Goal: Transaction & Acquisition: Purchase product/service

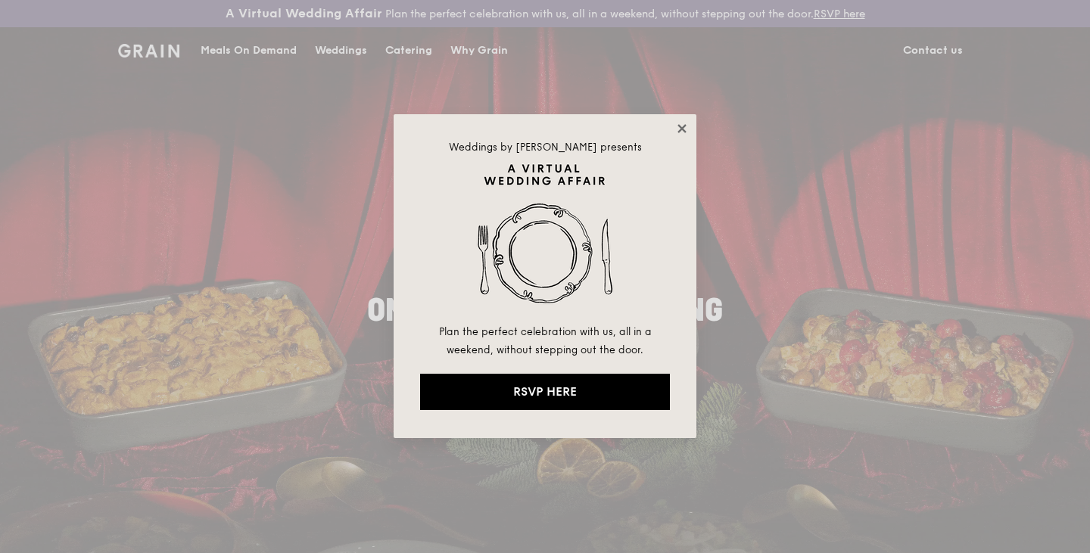
click at [676, 131] on icon at bounding box center [682, 129] width 14 height 14
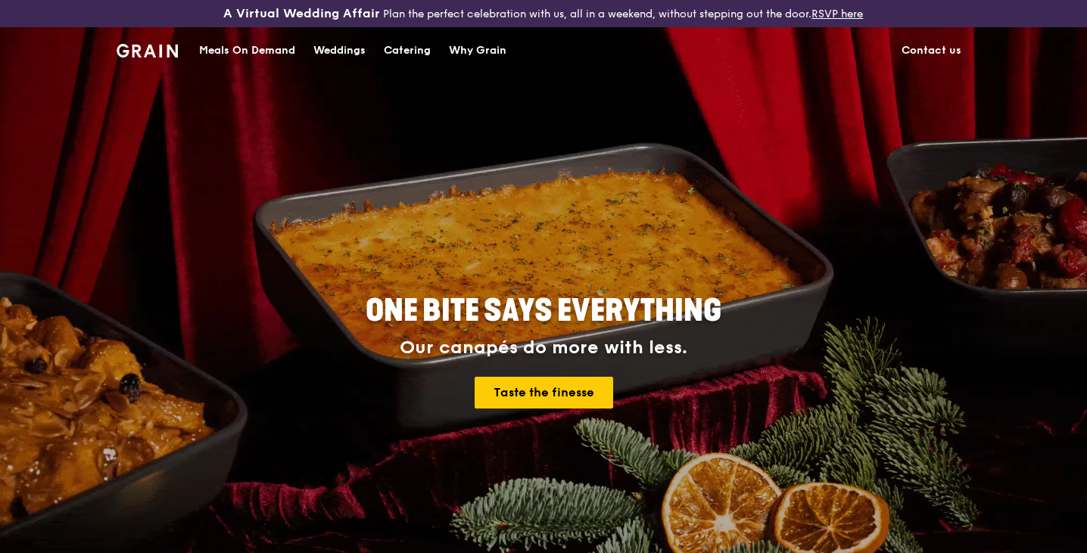
click at [289, 50] on div "Meals On Demand" at bounding box center [247, 50] width 96 height 45
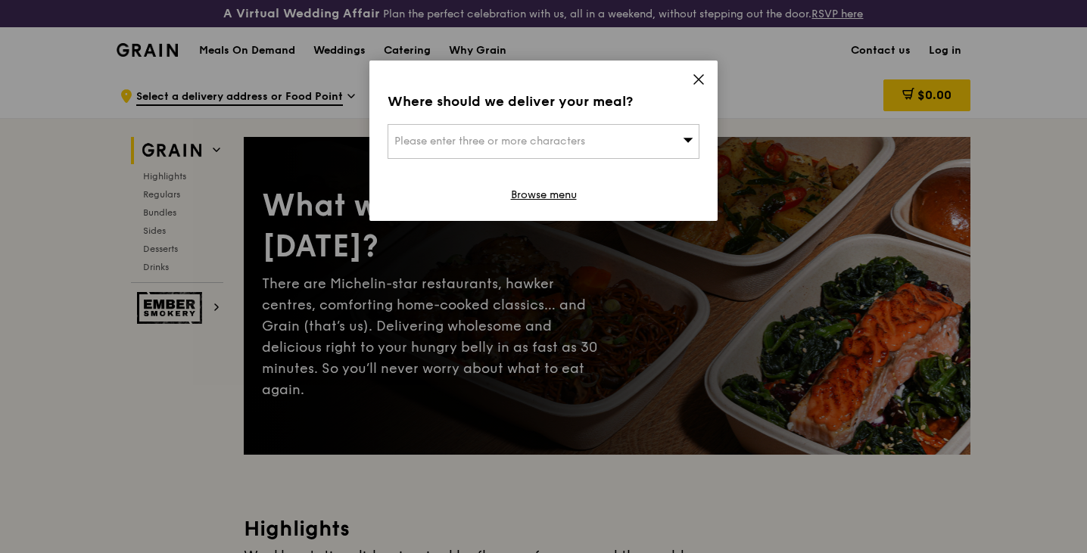
click at [421, 145] on span "Please enter three or more characters" at bounding box center [489, 141] width 191 height 13
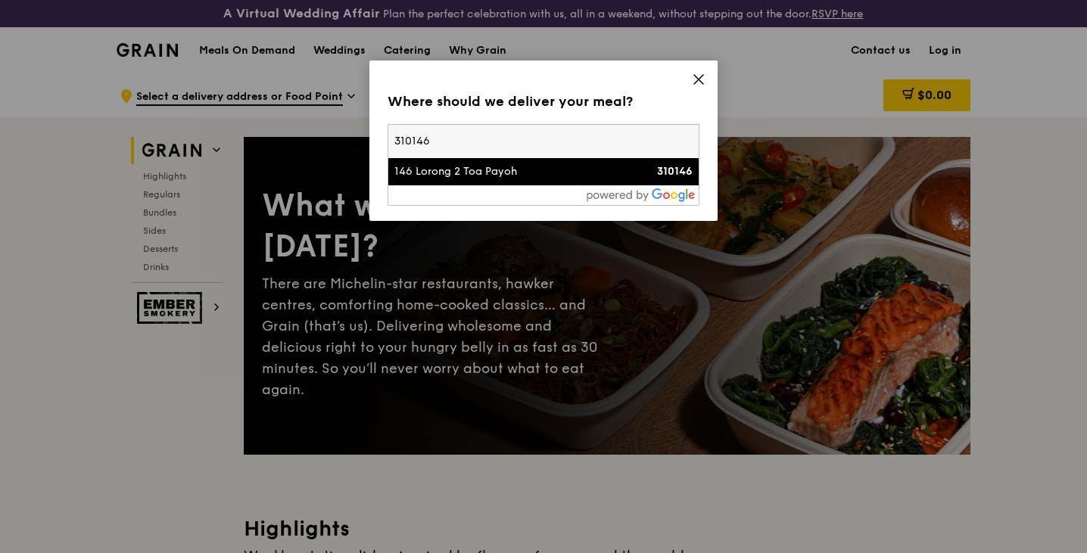
type input "310146"
click at [443, 179] on li "146 Lorong 2 Toa Payoh 310146" at bounding box center [543, 171] width 310 height 27
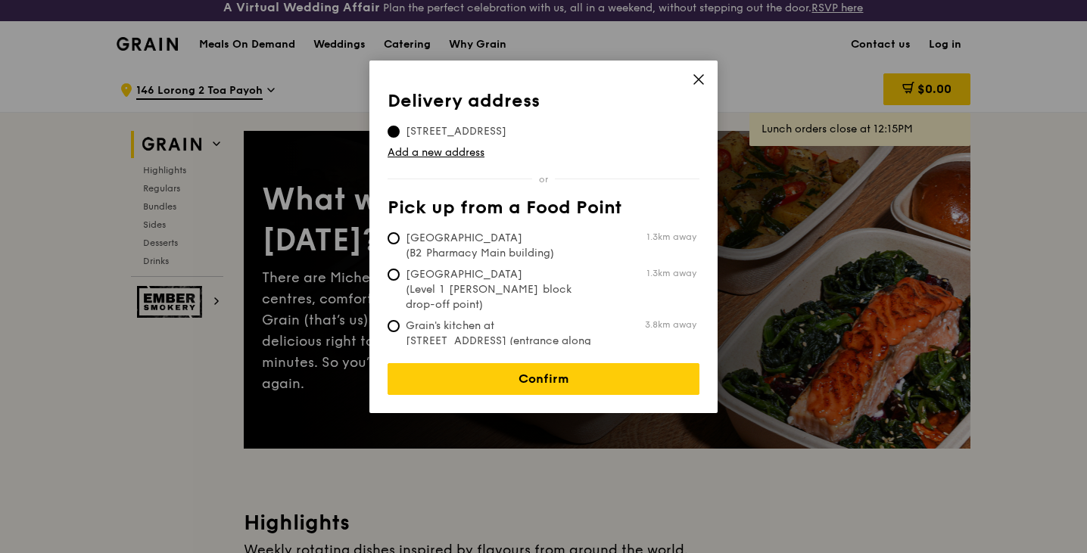
scroll to position [7, 0]
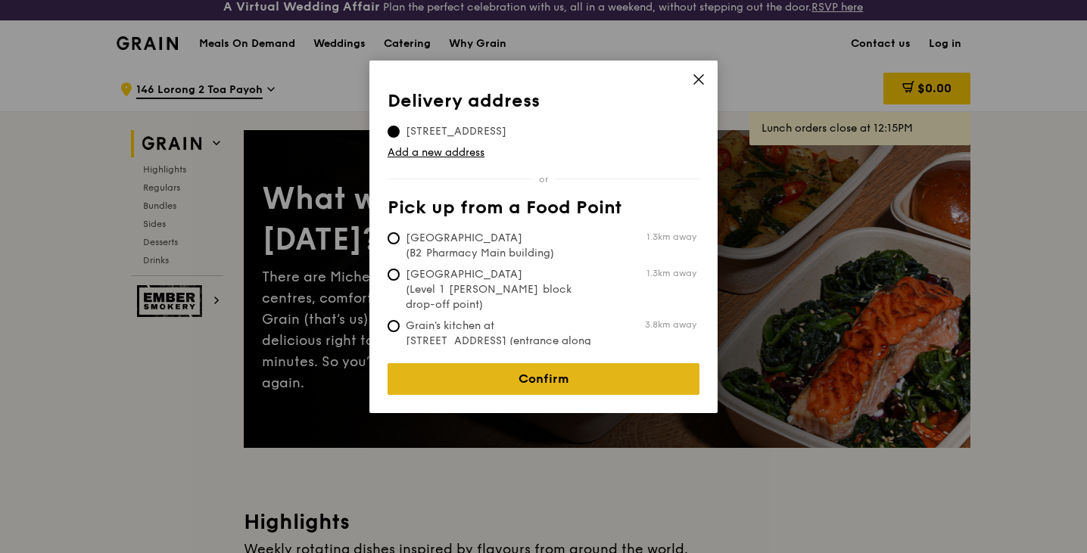
click at [498, 363] on link "Confirm" at bounding box center [544, 379] width 312 height 32
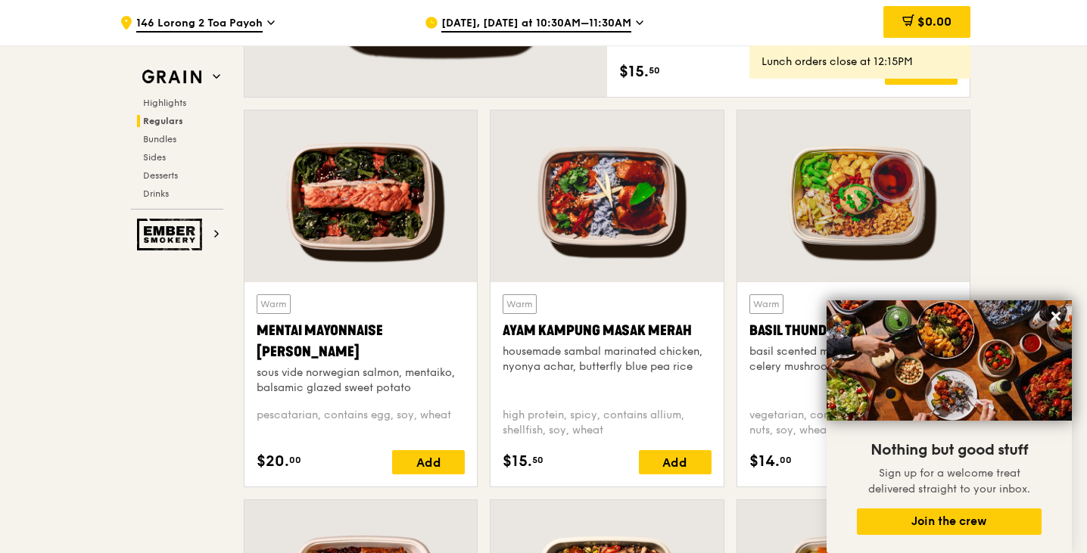
scroll to position [1306, 0]
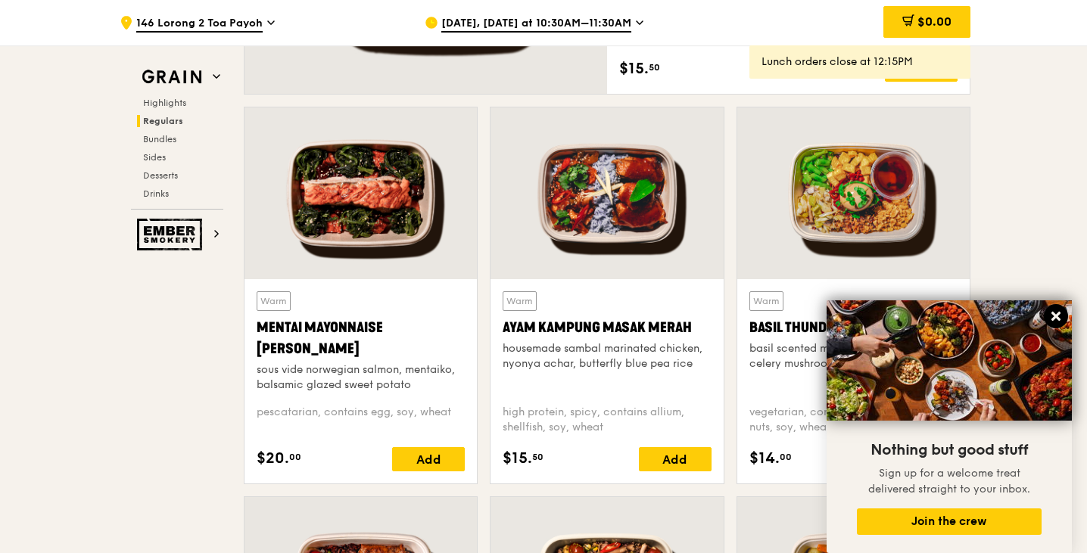
click at [1054, 313] on icon at bounding box center [1056, 317] width 14 height 14
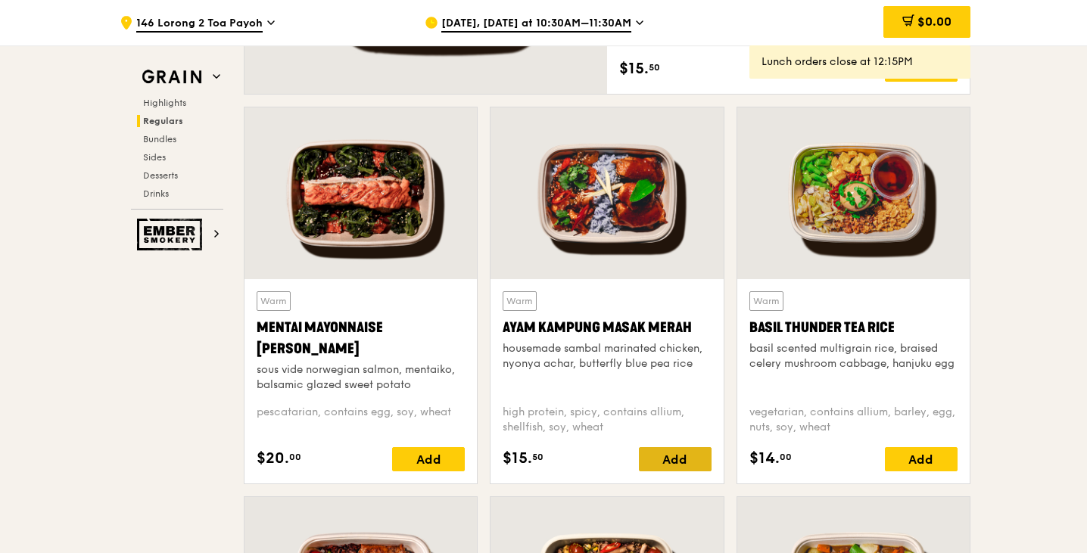
click at [679, 464] on div "Add" at bounding box center [675, 459] width 73 height 24
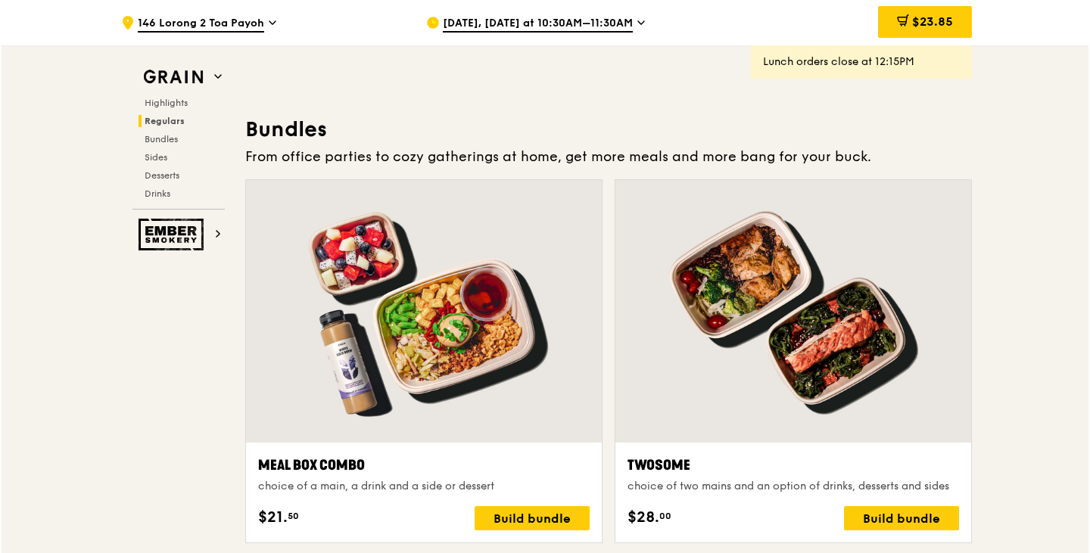
scroll to position [2138, 0]
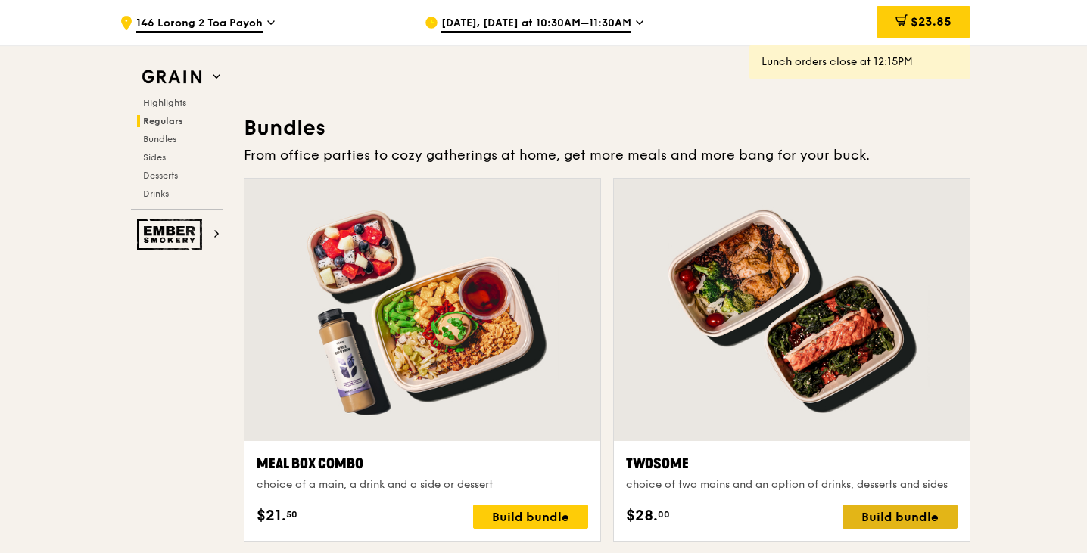
click at [873, 518] on div "Build bundle" at bounding box center [899, 517] width 115 height 24
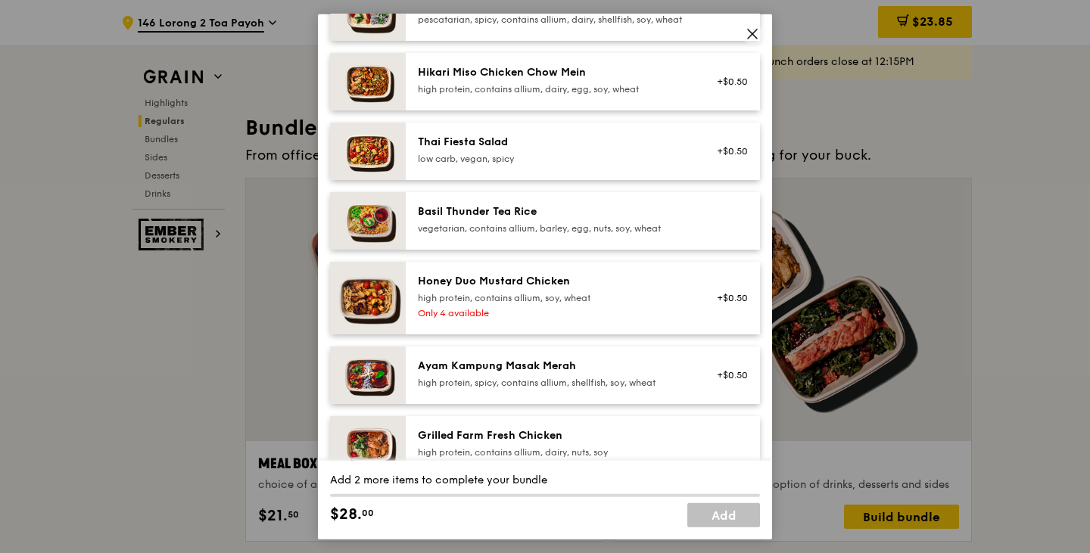
scroll to position [239, 0]
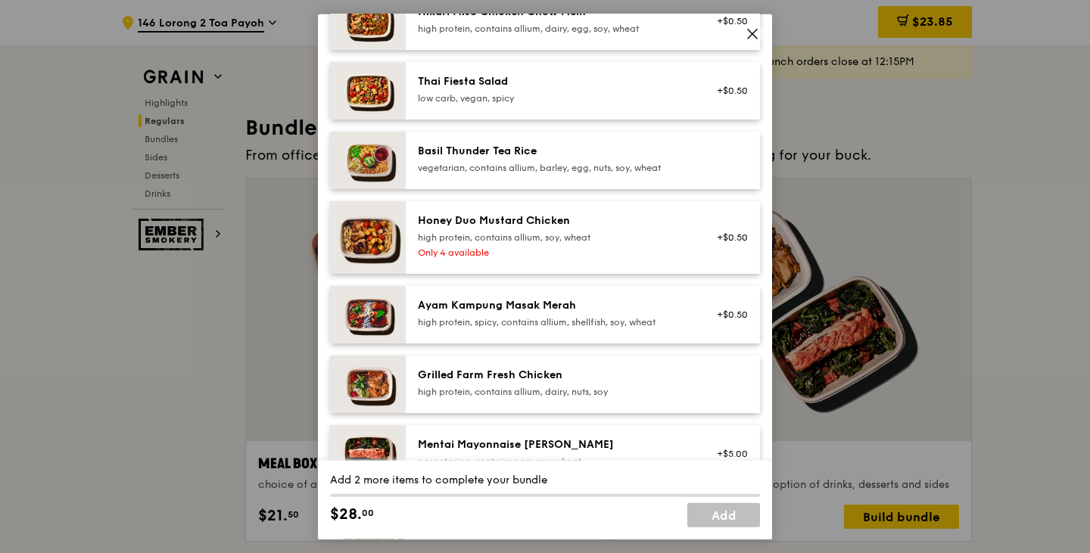
click at [574, 331] on div "Ayam Kampung Masak Merah high protein, spicy, contains allium, shellfish, soy, …" at bounding box center [554, 313] width 290 height 33
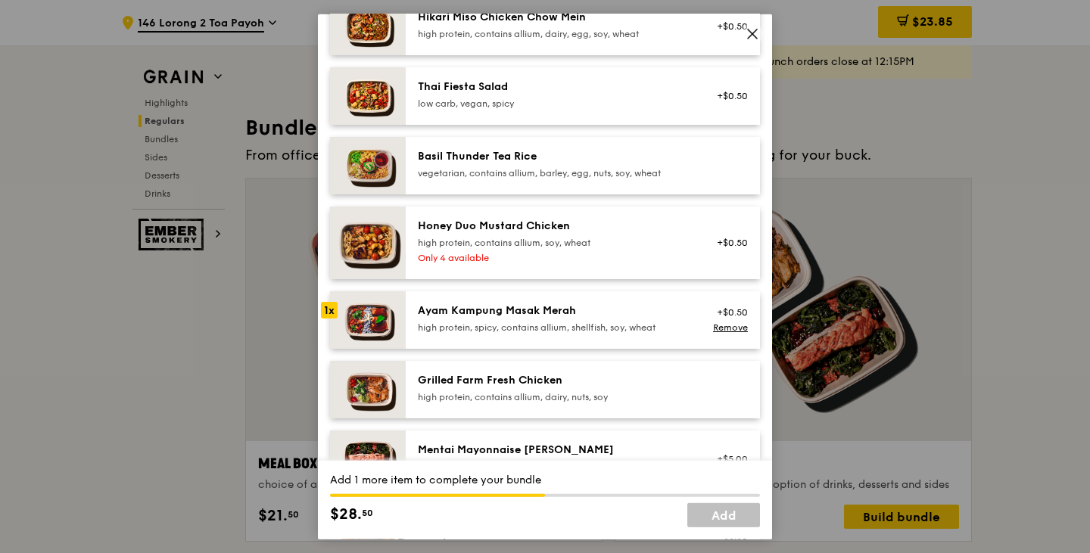
scroll to position [233, 0]
click at [580, 319] on div "Ayam Kampung Masak Merah" at bounding box center [554, 310] width 272 height 15
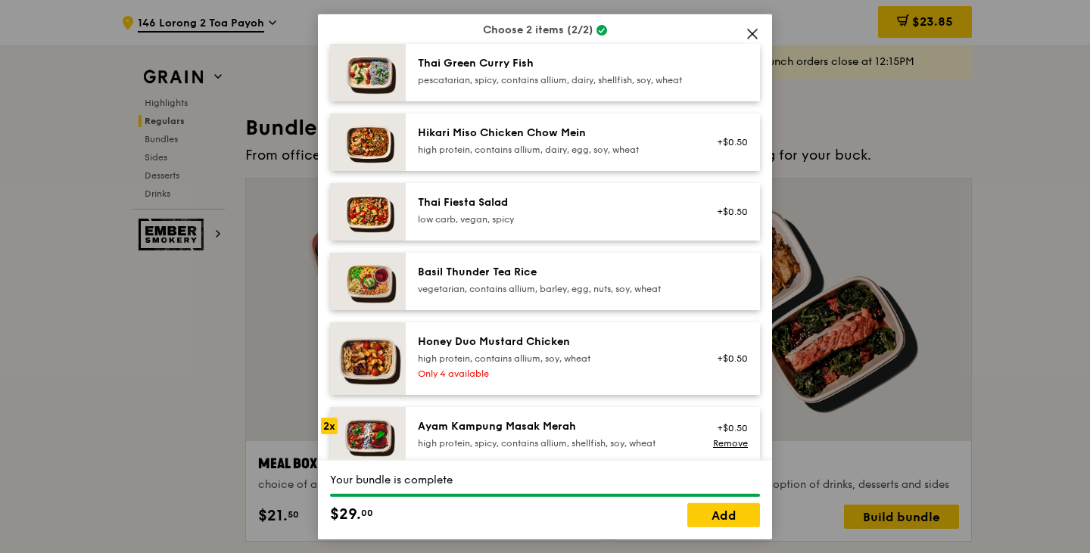
scroll to position [117, 0]
click at [536, 77] on div "pescatarian, spicy, contains allium, dairy, shellfish, soy, wheat" at bounding box center [554, 80] width 272 height 12
click at [480, 78] on div "pescatarian, spicy, contains allium, dairy, shellfish, soy, wheat" at bounding box center [554, 80] width 272 height 12
click at [419, 434] on div "Ayam Kampung Masak Merah" at bounding box center [554, 426] width 272 height 15
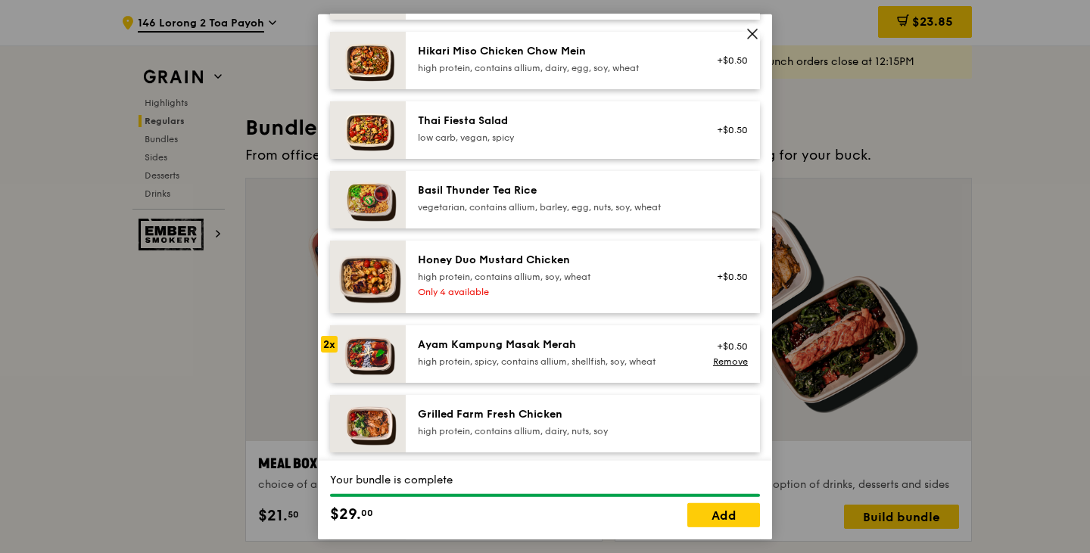
scroll to position [201, 0]
click at [713, 366] on link "Remove" at bounding box center [730, 360] width 35 height 11
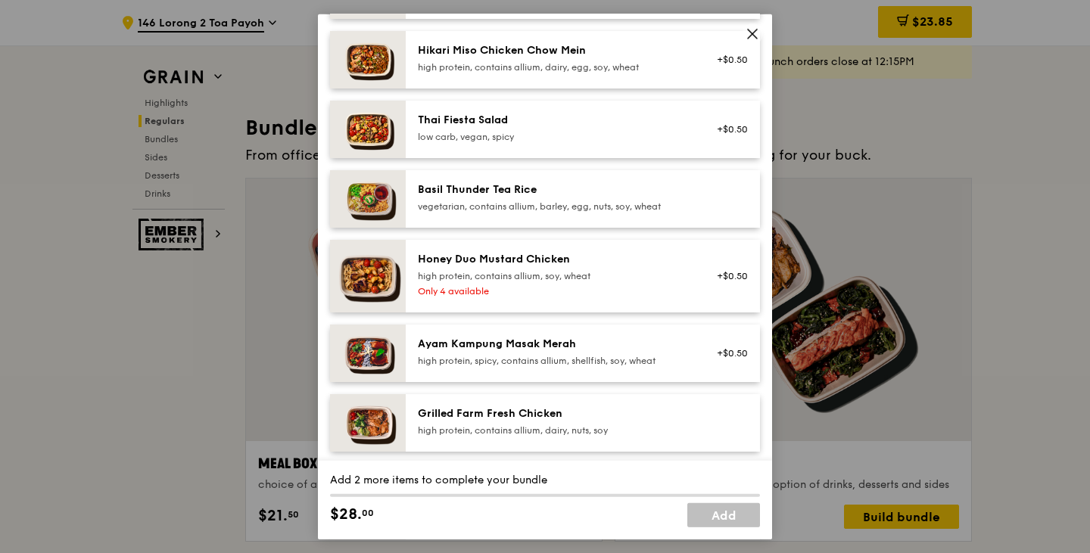
click at [553, 366] on div "high protein, spicy, contains allium, shellfish, soy, wheat" at bounding box center [554, 360] width 272 height 12
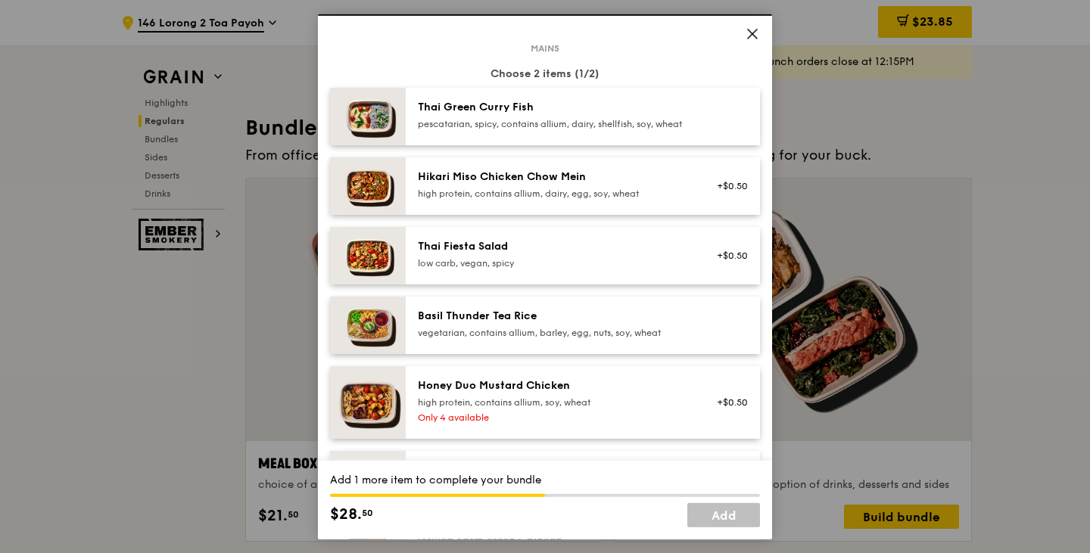
scroll to position [73, 0]
click at [447, 123] on div "pescatarian, spicy, contains allium, dairy, shellfish, soy, wheat" at bounding box center [554, 124] width 272 height 12
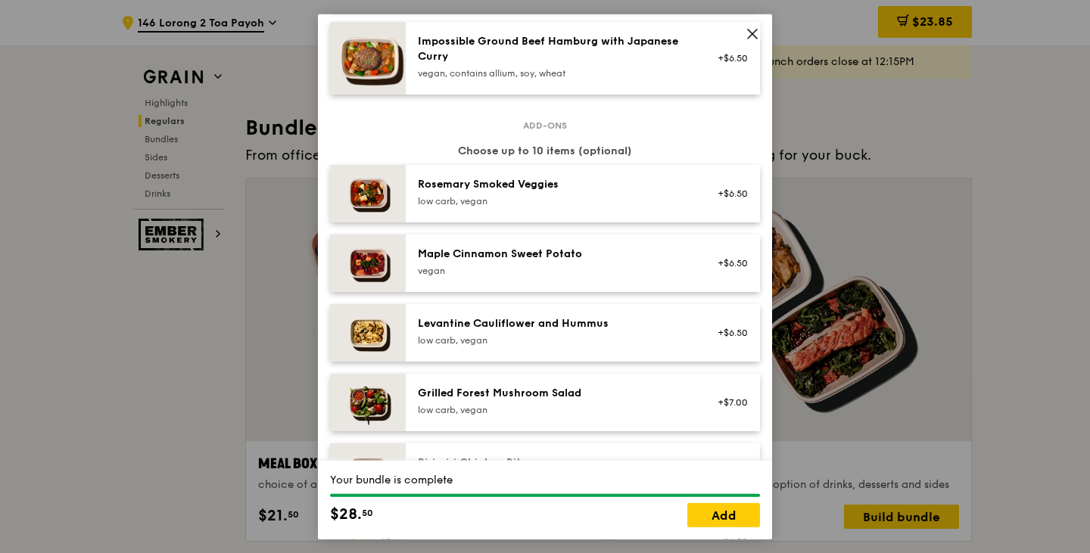
scroll to position [714, 0]
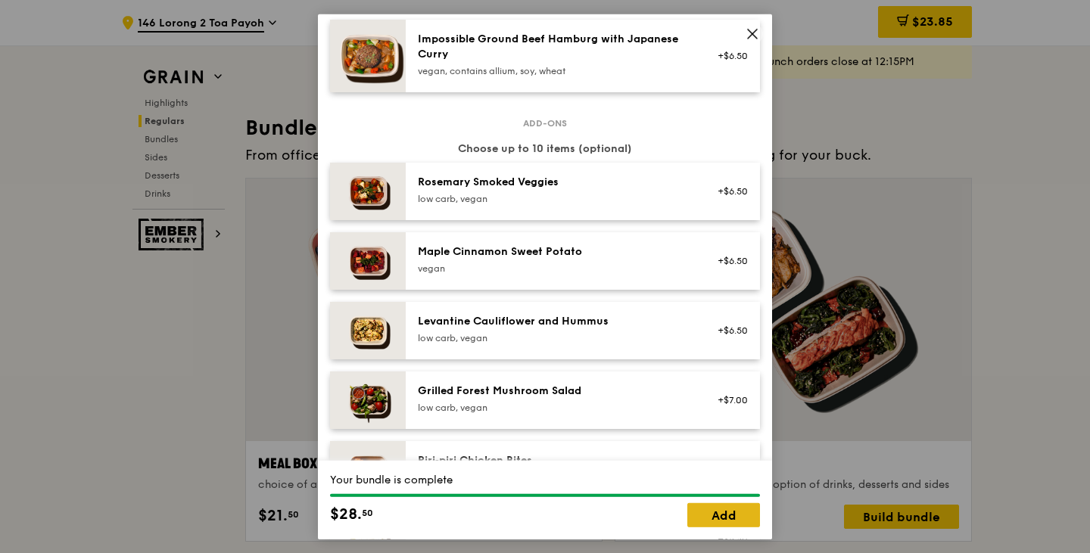
click at [730, 505] on link "Add" at bounding box center [723, 515] width 73 height 24
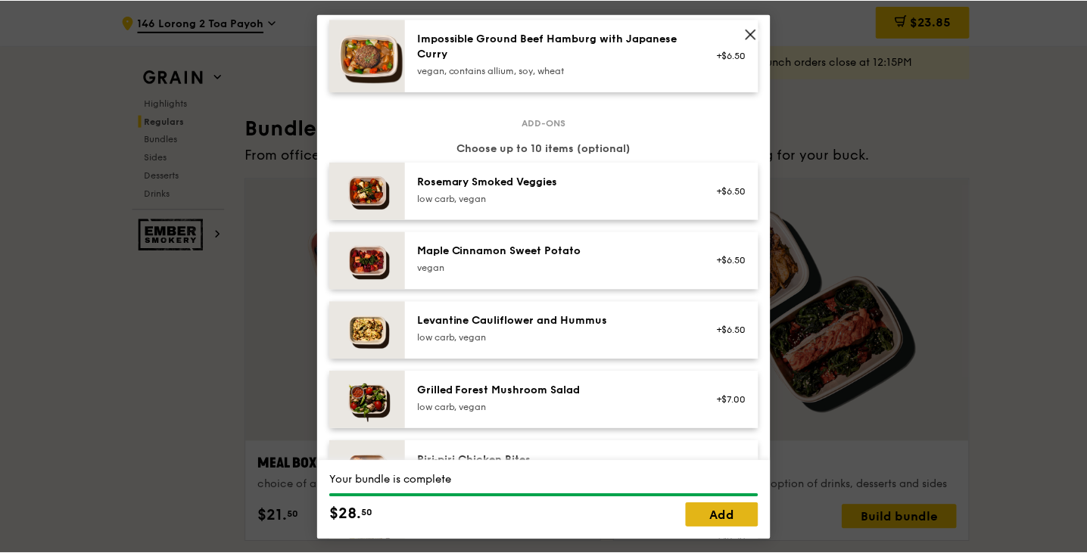
scroll to position [2138, 0]
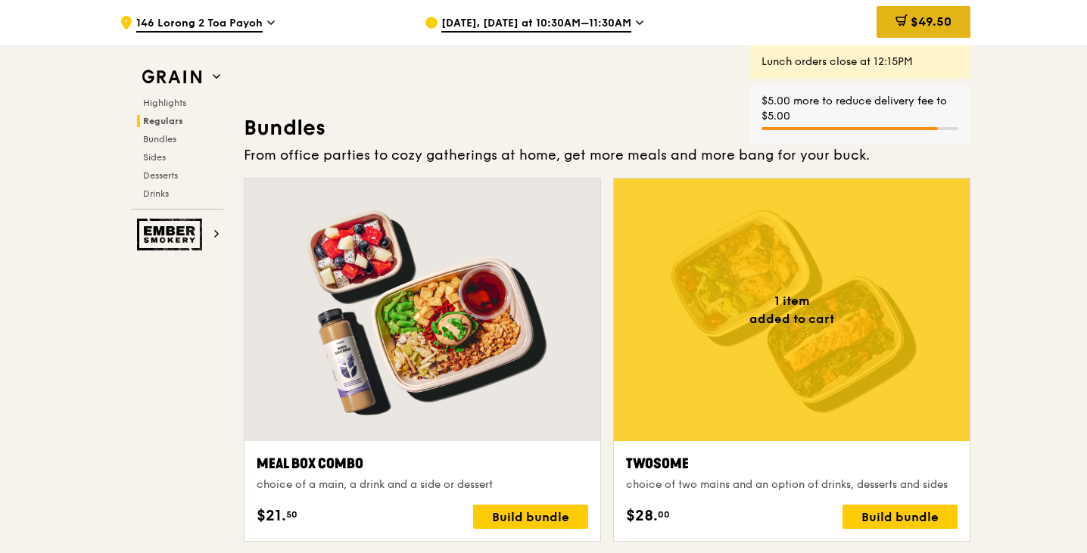
click at [895, 30] on span at bounding box center [901, 22] width 12 height 17
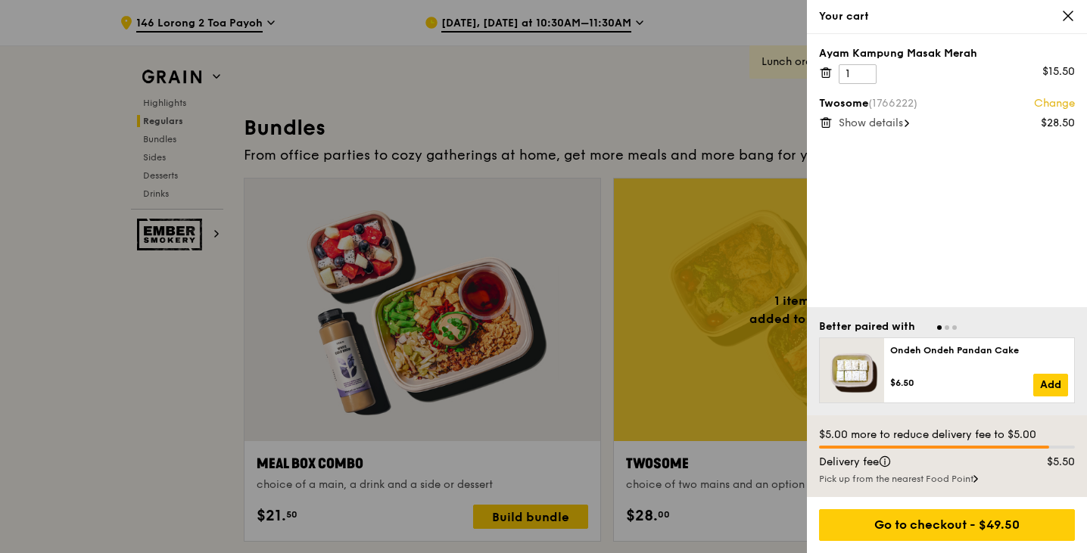
click at [826, 75] on icon at bounding box center [826, 73] width 14 height 14
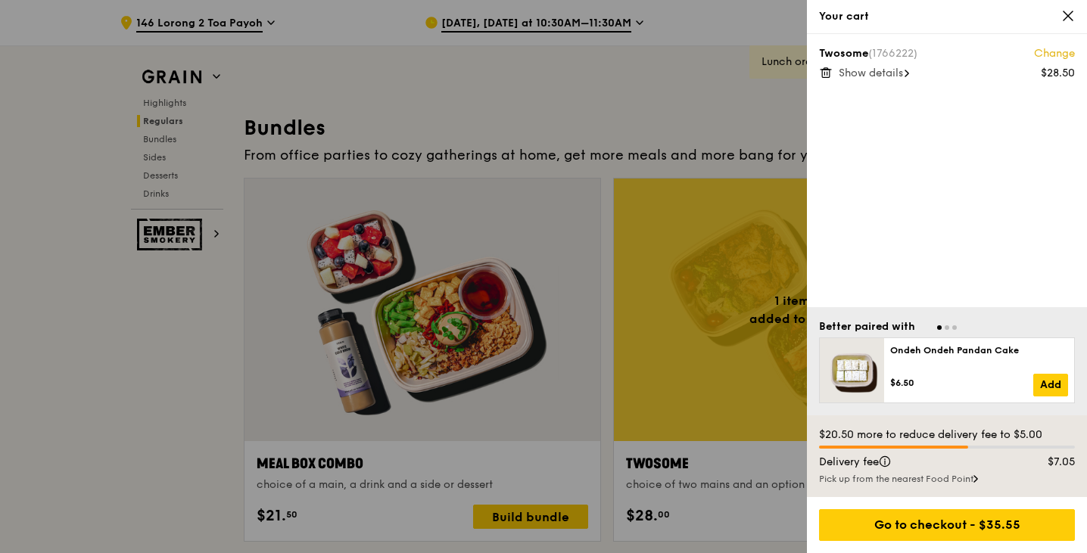
click at [615, 56] on div at bounding box center [543, 276] width 1087 height 553
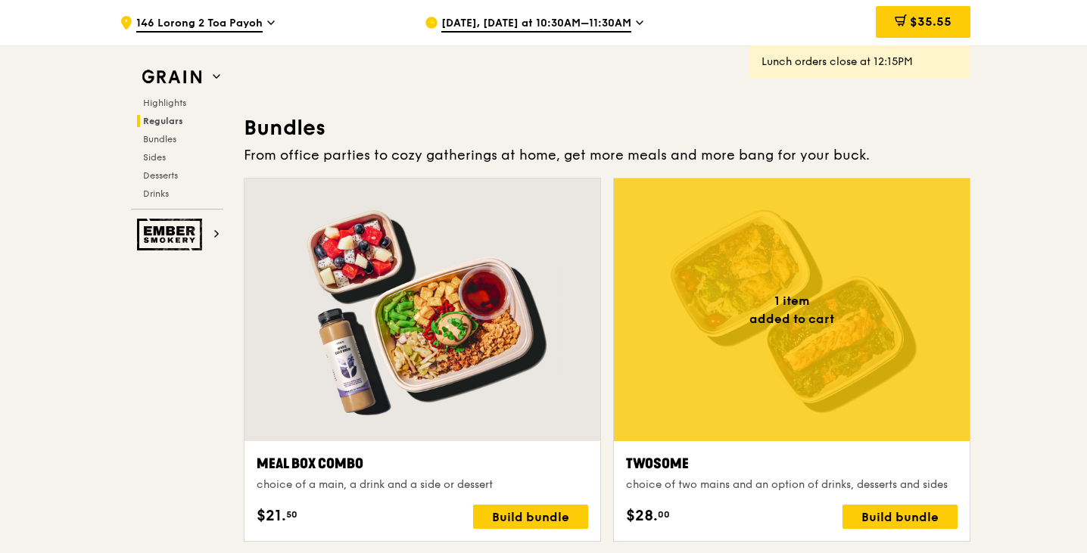
click at [601, 21] on span "[DATE], [DATE] at 10:30AM–11:30AM" at bounding box center [536, 24] width 190 height 17
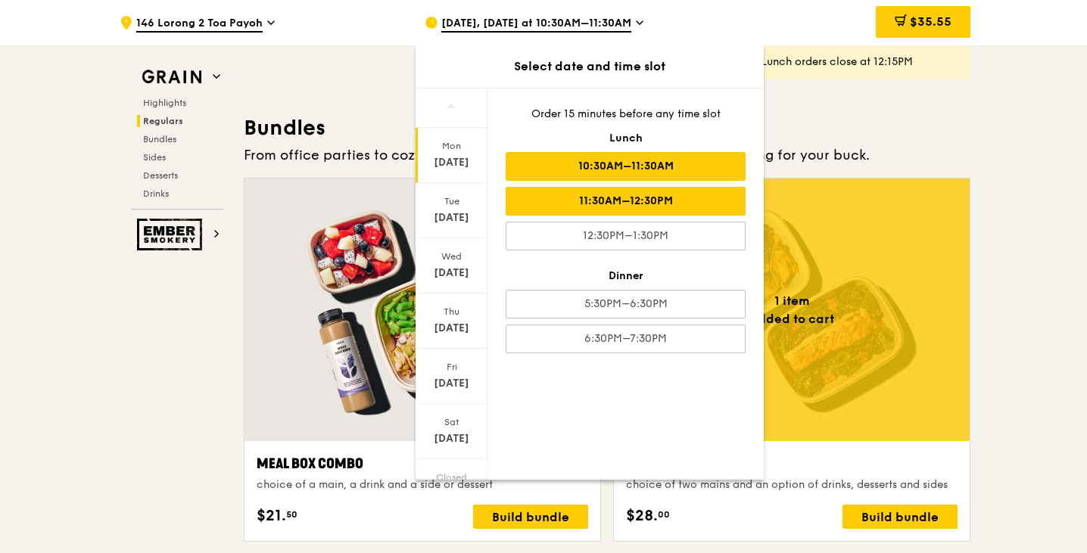
click at [619, 203] on div "11:30AM–12:30PM" at bounding box center [626, 201] width 240 height 29
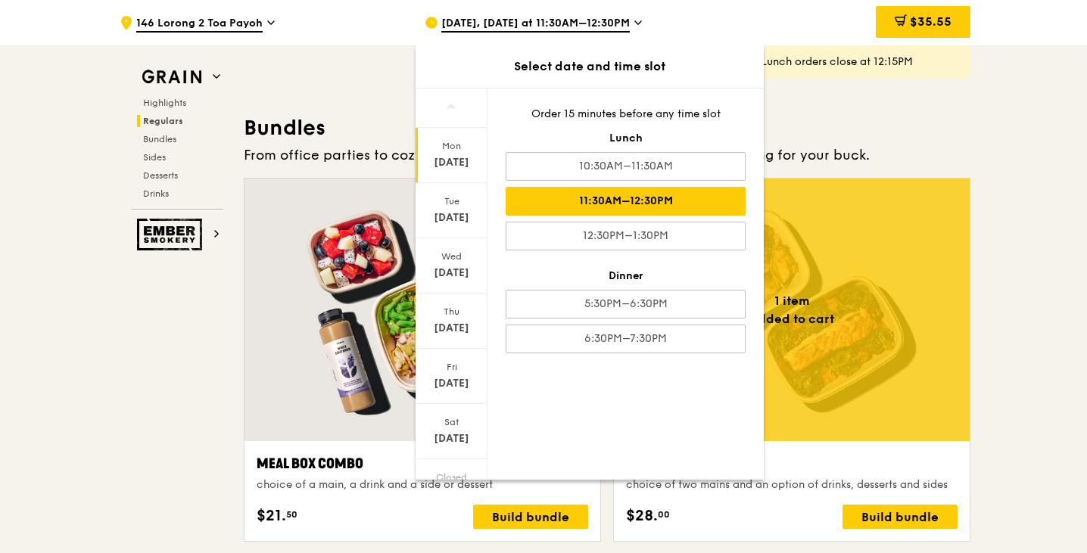
click at [619, 203] on div "11:30AM–12:30PM" at bounding box center [626, 201] width 240 height 29
click at [912, 28] on span "$35.55" at bounding box center [931, 21] width 42 height 14
